Goal: Use online tool/utility: Use online tool/utility

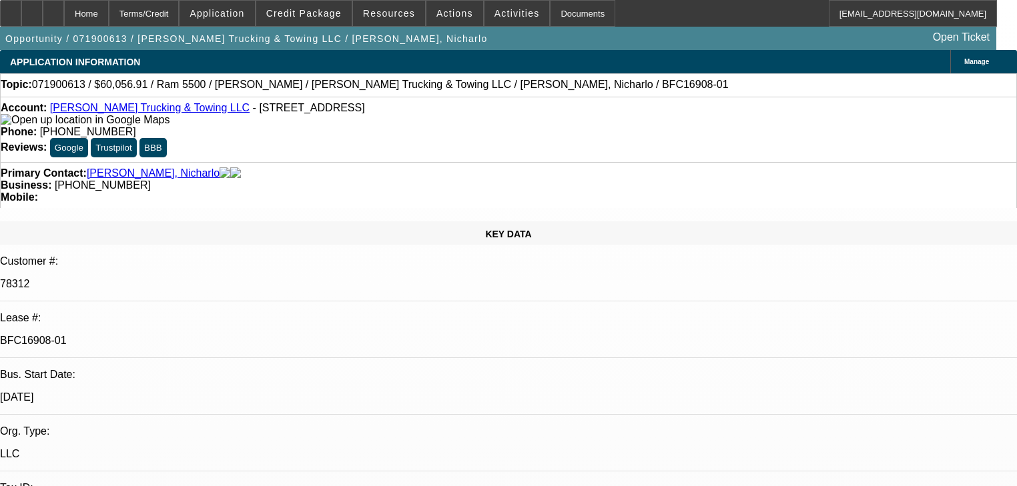
select select "0"
select select "2"
select select "0"
select select "6"
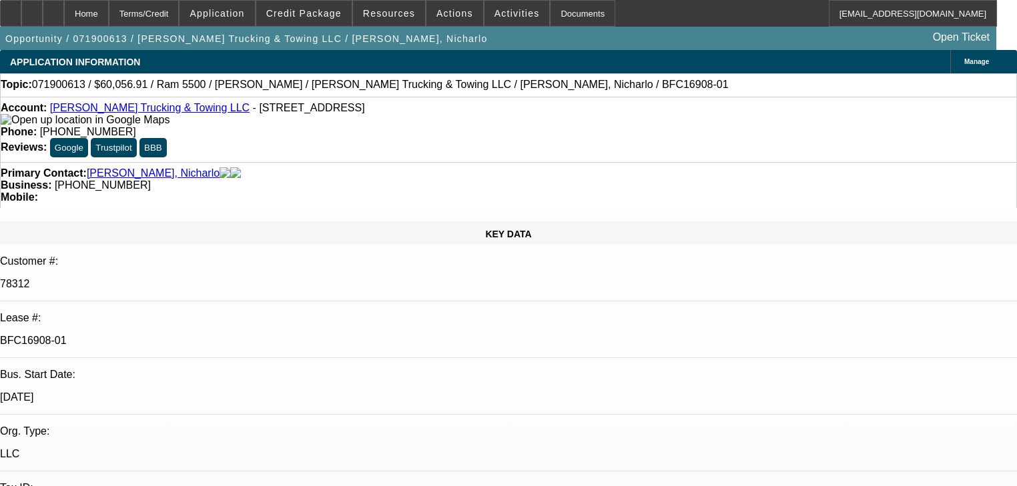
select select "0"
select select "2"
select select "0"
select select "6"
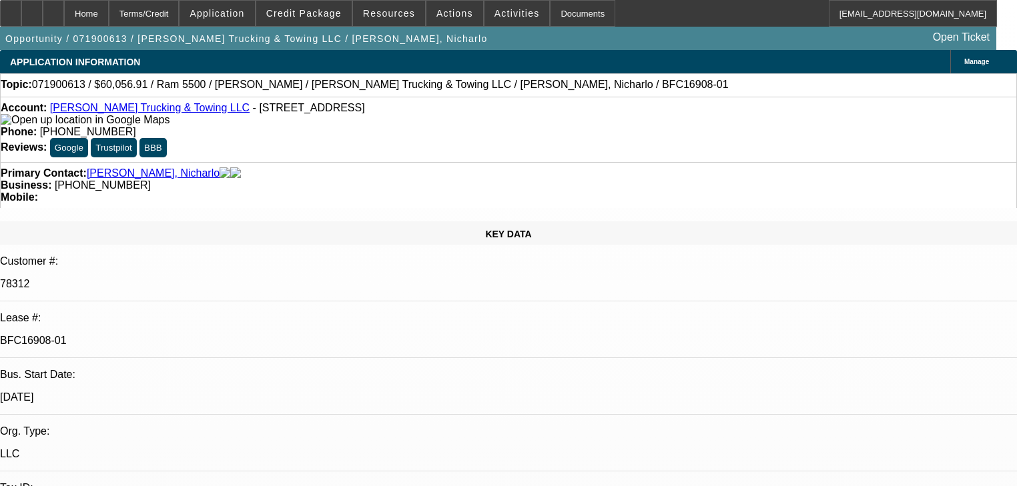
select select "0"
select select "2"
select select "0"
select select "6"
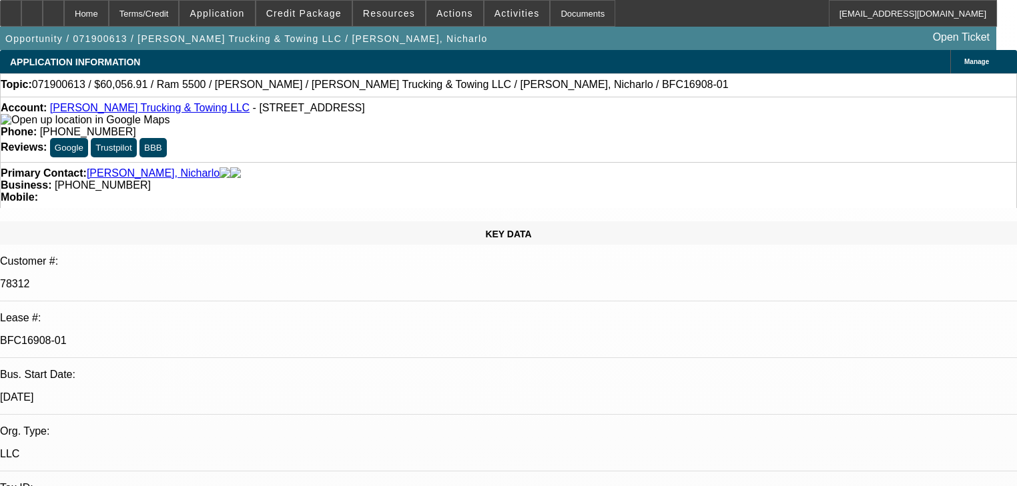
select select "0"
select select "2"
select select "0"
select select "6"
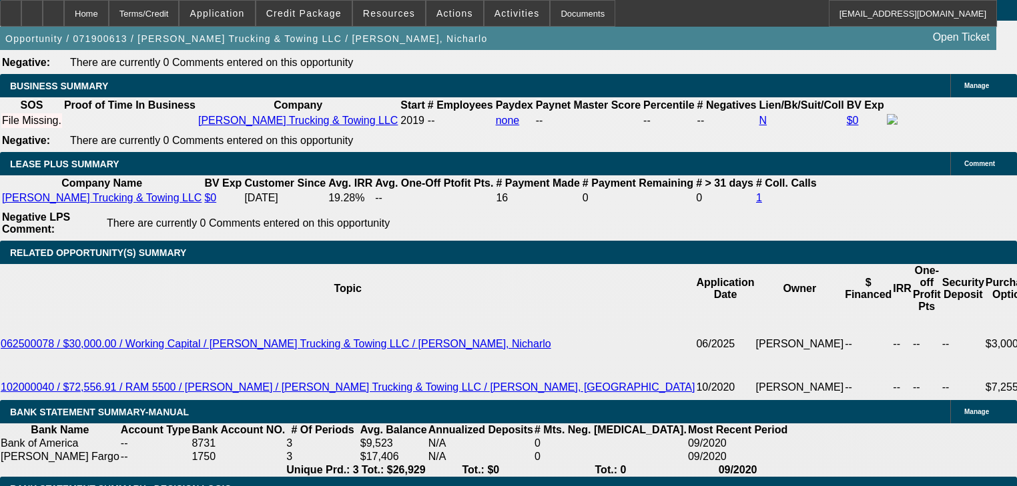
scroll to position [1830, 0]
